Goal: Book appointment/travel/reservation

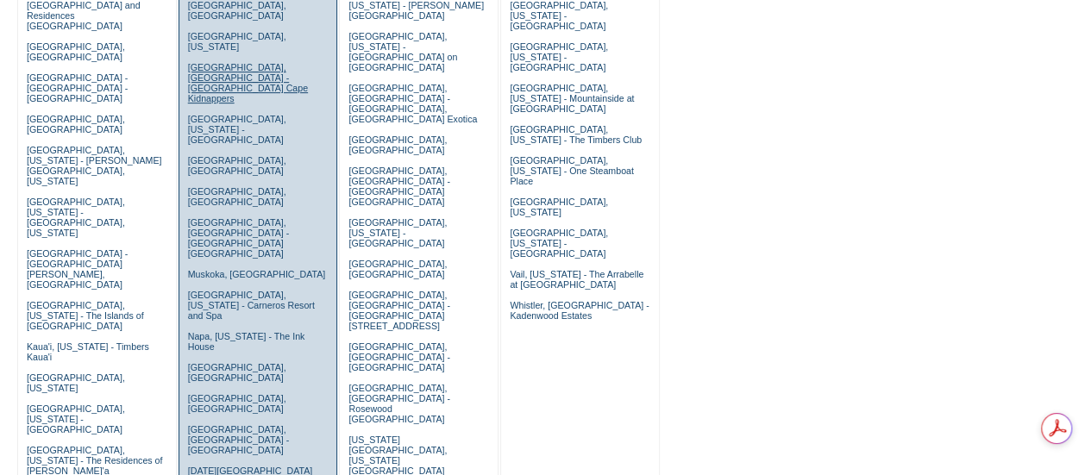
scroll to position [345, 0]
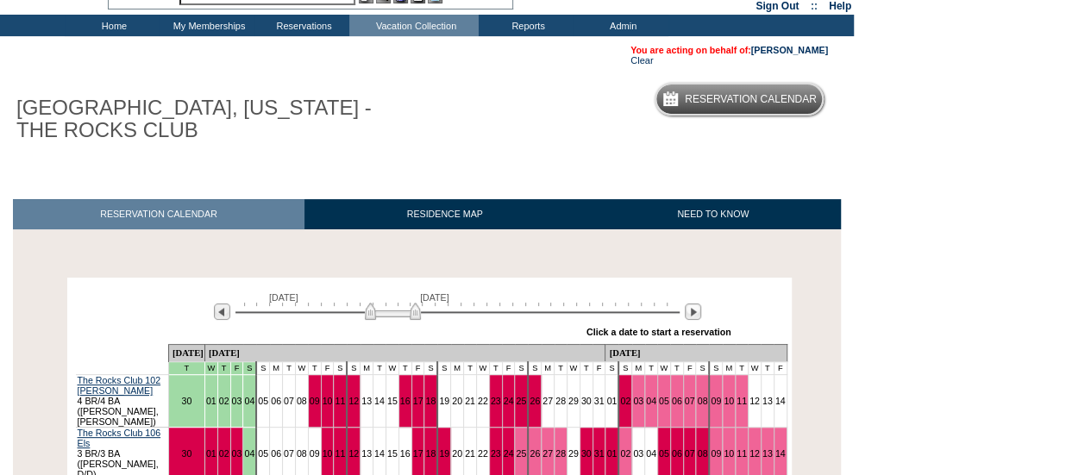
scroll to position [172, 0]
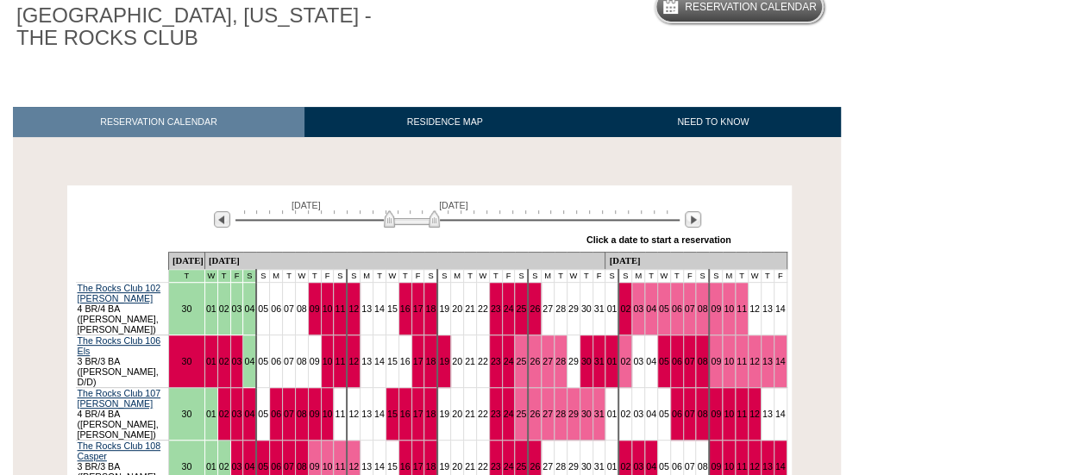
drag, startPoint x: 379, startPoint y: 223, endPoint x: 395, endPoint y: 224, distance: 15.5
click at [395, 224] on img at bounding box center [412, 218] width 56 height 17
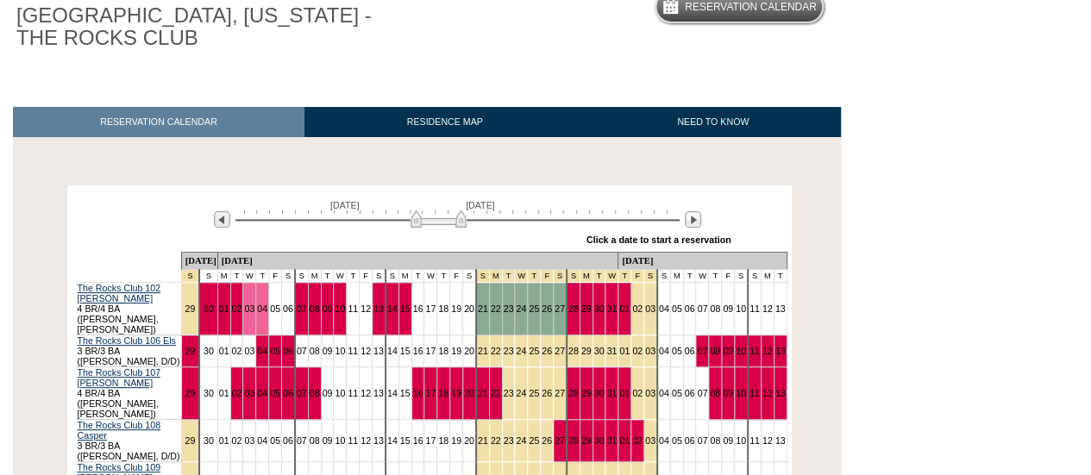
drag, startPoint x: 395, startPoint y: 225, endPoint x: 423, endPoint y: 222, distance: 28.6
click at [423, 222] on img at bounding box center [438, 218] width 56 height 17
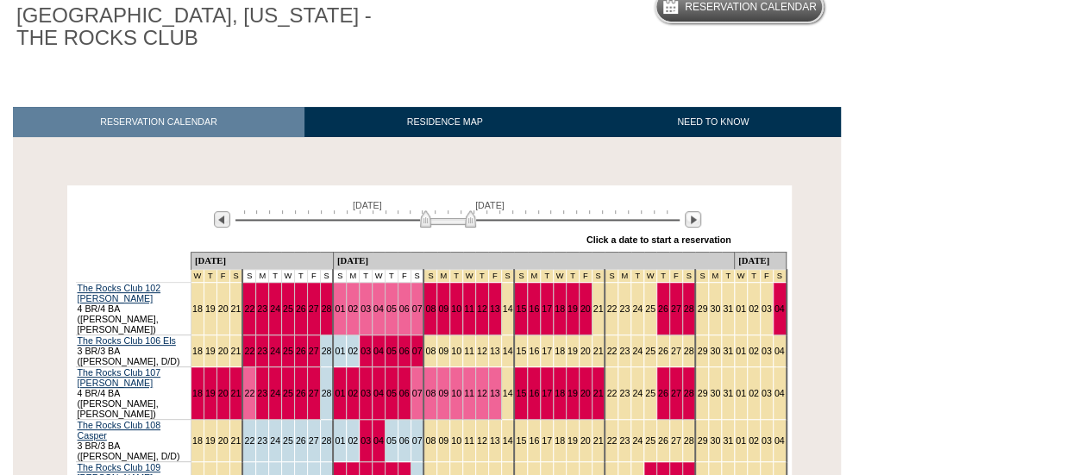
click at [428, 222] on img at bounding box center [448, 218] width 56 height 17
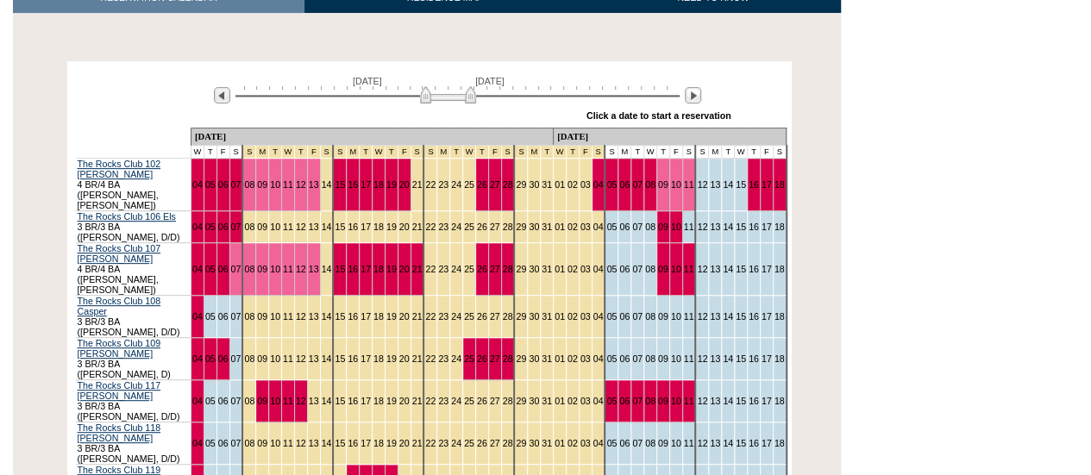
scroll to position [345, 0]
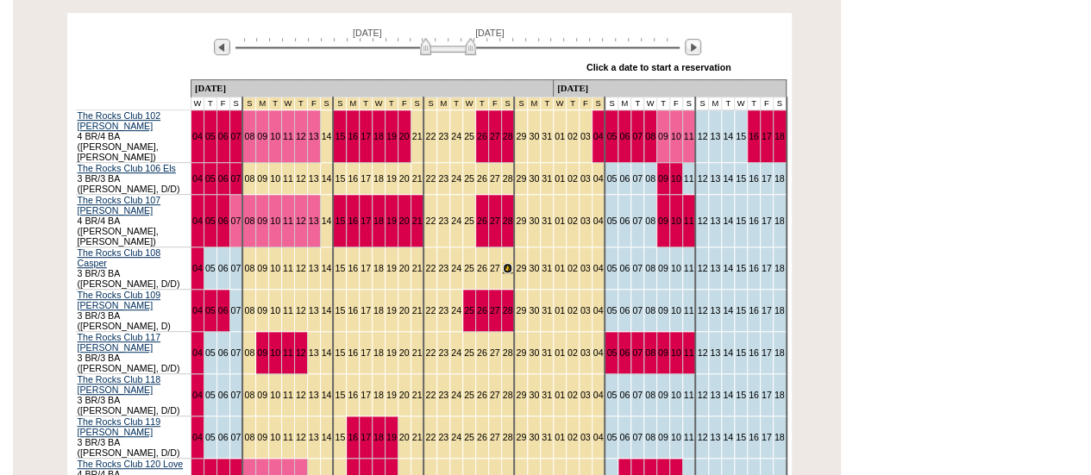
click at [503, 263] on link "28" at bounding box center [508, 268] width 10 height 10
